Goal: Information Seeking & Learning: Check status

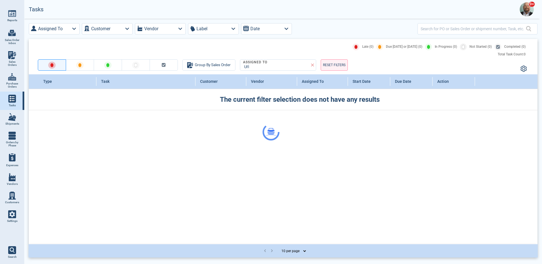
click at [16, 216] on img at bounding box center [12, 214] width 8 height 8
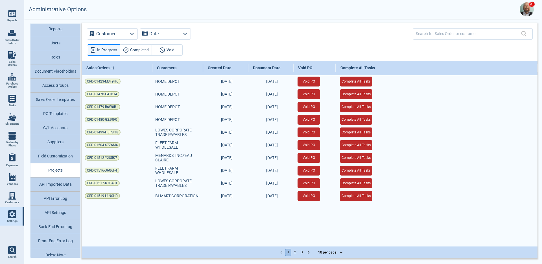
scroll to position [34, 0]
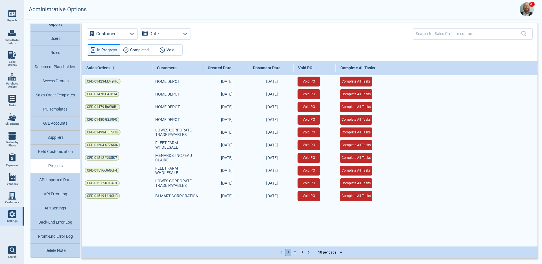
click at [73, 217] on button "Back-End Error Log" at bounding box center [55, 222] width 50 height 14
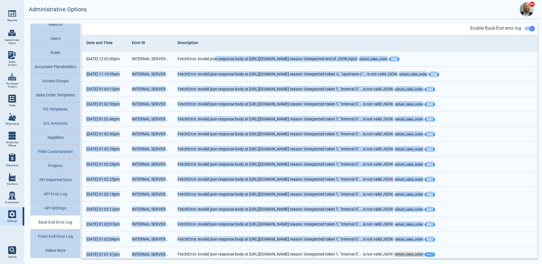
drag, startPoint x: 215, startPoint y: 58, endPoint x: 261, endPoint y: 248, distance: 195.0
click at [497, 112] on td "FetchError: invalid json response body at [URL][DOMAIN_NAME] reason: Unexpected…" at bounding box center [355, 119] width 365 height 15
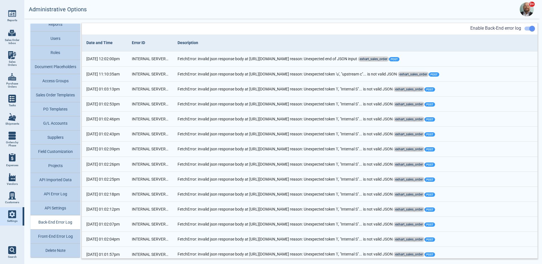
click at [70, 234] on button "Front-End Error Log" at bounding box center [55, 236] width 50 height 14
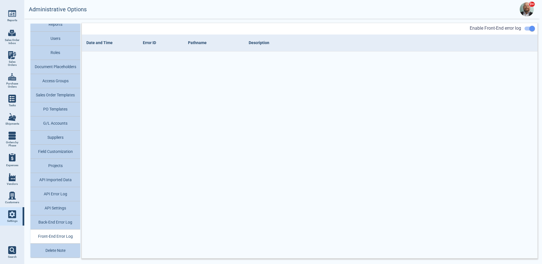
click at [61, 239] on button "Front-End Error Log" at bounding box center [55, 236] width 50 height 14
click at [67, 219] on button "Back-End Error Log" at bounding box center [55, 222] width 50 height 14
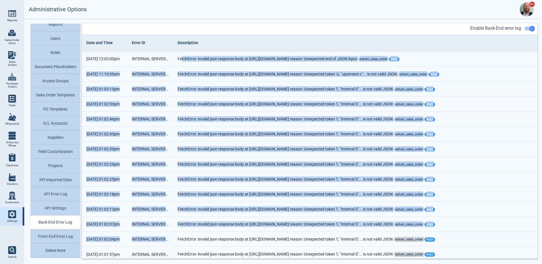
drag, startPoint x: 182, startPoint y: 58, endPoint x: 226, endPoint y: 236, distance: 182.8
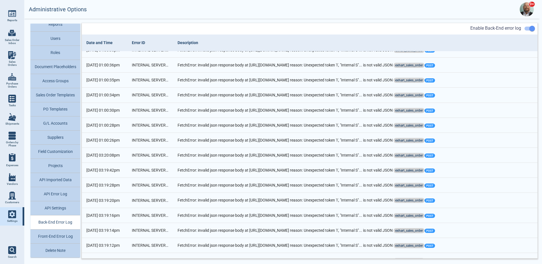
scroll to position [561, 0]
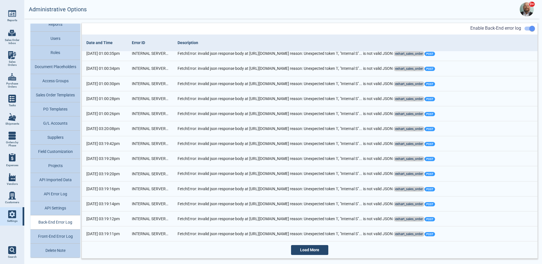
click at [52, 224] on button "Back-End Error Log" at bounding box center [55, 222] width 50 height 14
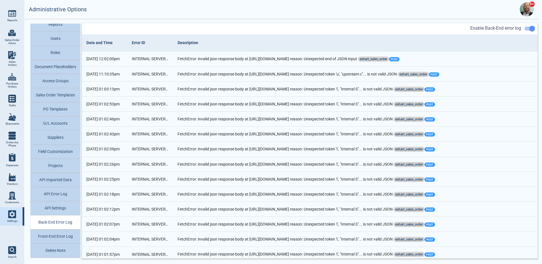
click at [113, 61] on td "[DATE] 12:02:00pm" at bounding box center [104, 58] width 45 height 15
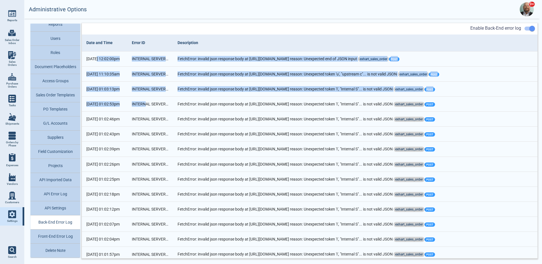
drag, startPoint x: 97, startPoint y: 60, endPoint x: 146, endPoint y: 103, distance: 64.4
click at [71, 232] on button "Front-End Error Log" at bounding box center [55, 236] width 50 height 14
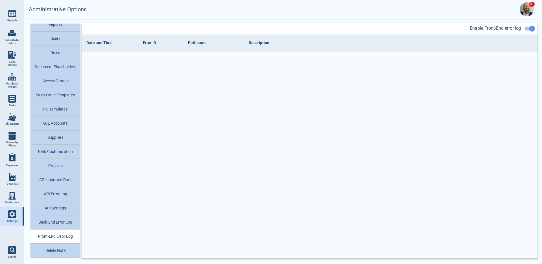
drag, startPoint x: 142, startPoint y: 60, endPoint x: 184, endPoint y: 140, distance: 90.4
click at [184, 140] on div "Enable Front-End error log Date and Time Error ID Pathname Description" at bounding box center [310, 140] width 456 height 235
click at [64, 182] on button "API Imported Data" at bounding box center [55, 180] width 50 height 14
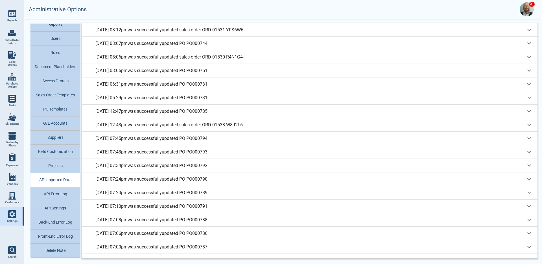
click at [161, 28] on p "[DATE] 08:12pm was successfully updated sales order ORD-01531-Y0S6W6" at bounding box center [169, 30] width 148 height 7
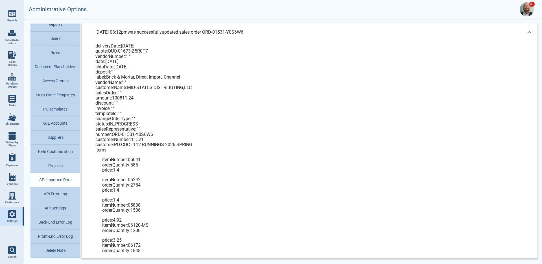
click at [161, 28] on div "[DATE] 08:12pm was successfully updated sales order ORD-01531-Y0S6W6" at bounding box center [310, 32] width 456 height 18
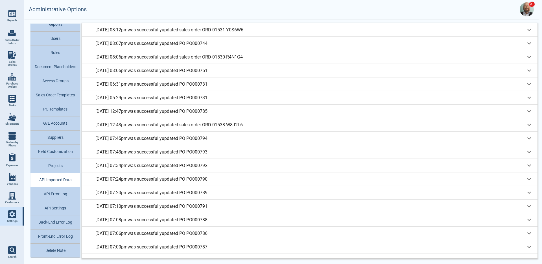
click at [66, 223] on button "Back-End Error Log" at bounding box center [55, 222] width 50 height 14
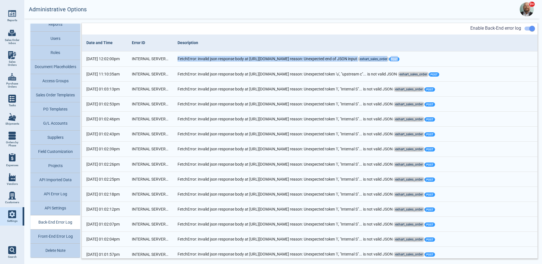
drag, startPoint x: 171, startPoint y: 59, endPoint x: 345, endPoint y: 62, distance: 174.0
click at [345, 62] on tr "[DATE] 12:02:00pm INTERNAL SERVER ERROR FetchError: invalid json response body …" at bounding box center [310, 58] width 456 height 15
click at [61, 234] on button "Front-End Error Log" at bounding box center [55, 236] width 50 height 14
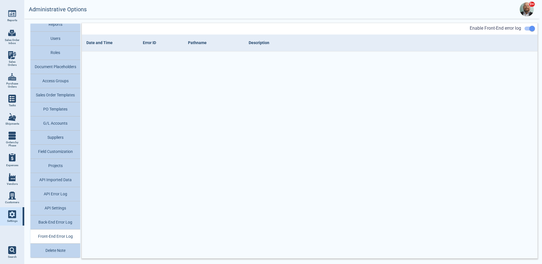
drag, startPoint x: 180, startPoint y: 53, endPoint x: 285, endPoint y: 162, distance: 151.8
click at [285, 162] on div "Enable Front-End error log Date and Time Error ID Pathname Description" at bounding box center [310, 140] width 456 height 235
